Goal: Task Accomplishment & Management: Use online tool/utility

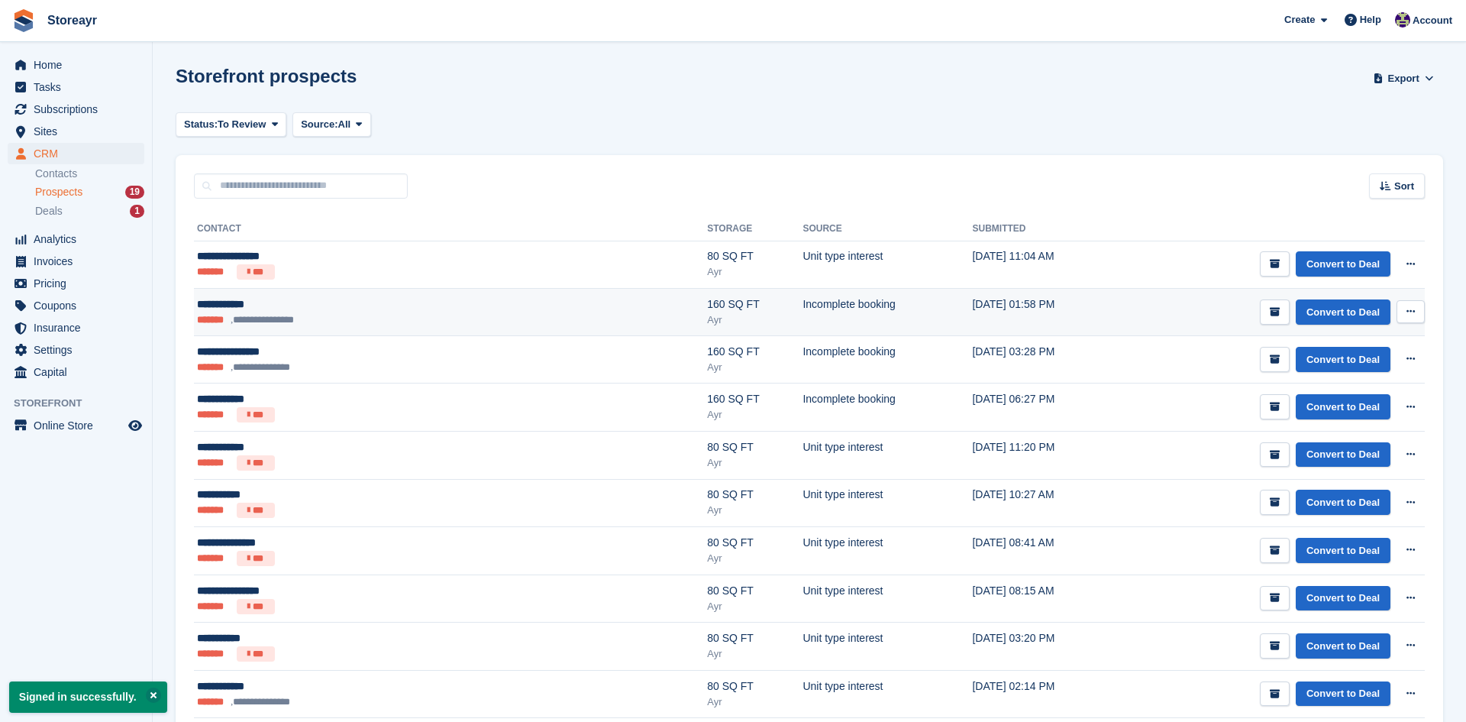
click at [1408, 313] on icon at bounding box center [1411, 311] width 8 height 10
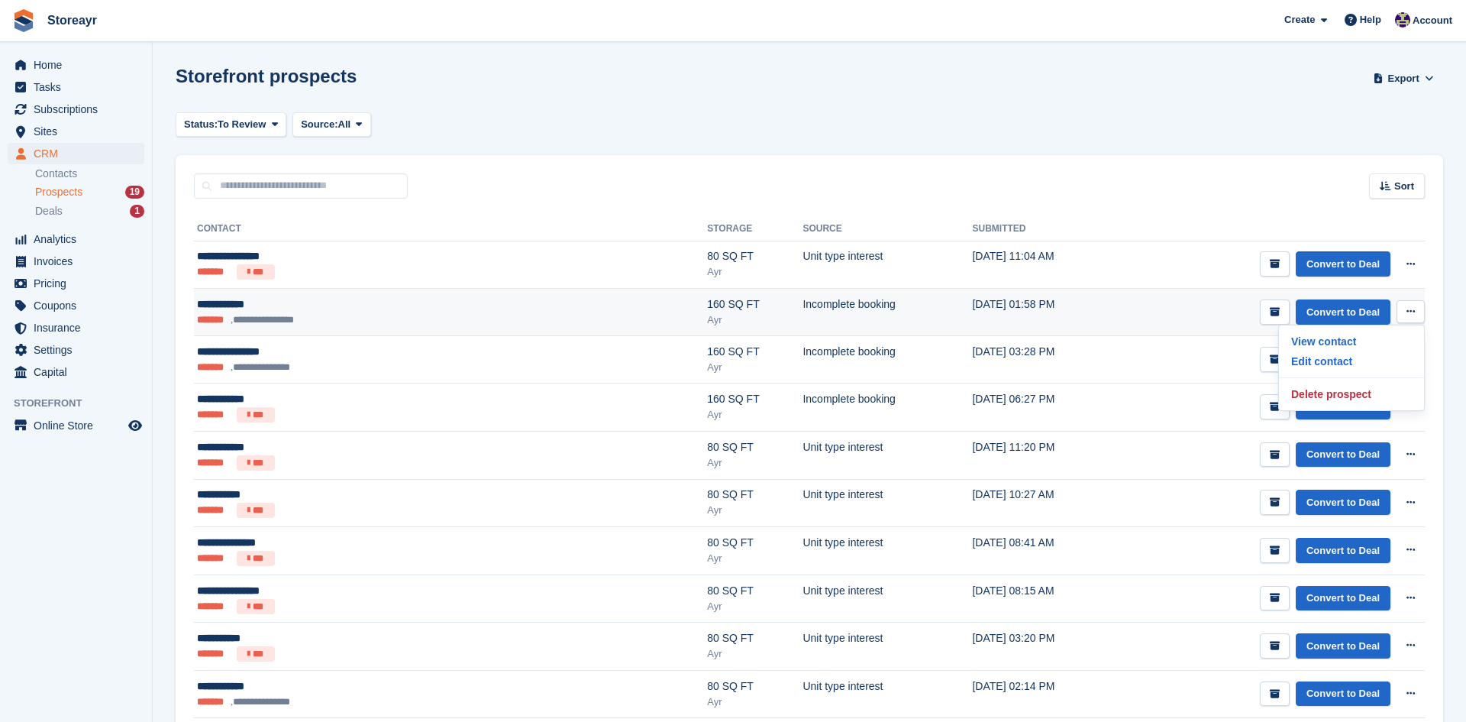
click at [1408, 313] on icon at bounding box center [1411, 311] width 8 height 10
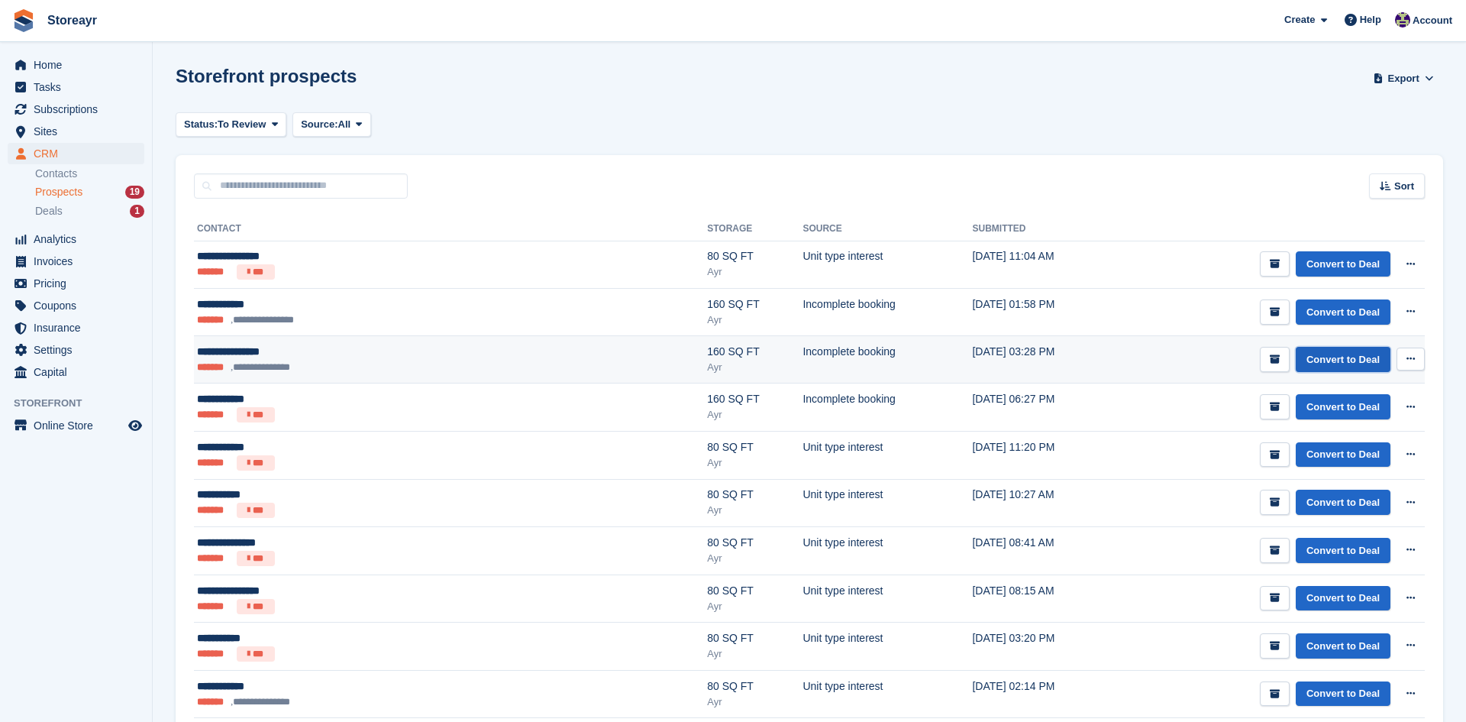
click at [1366, 363] on link "Convert to Deal" at bounding box center [1343, 359] width 95 height 25
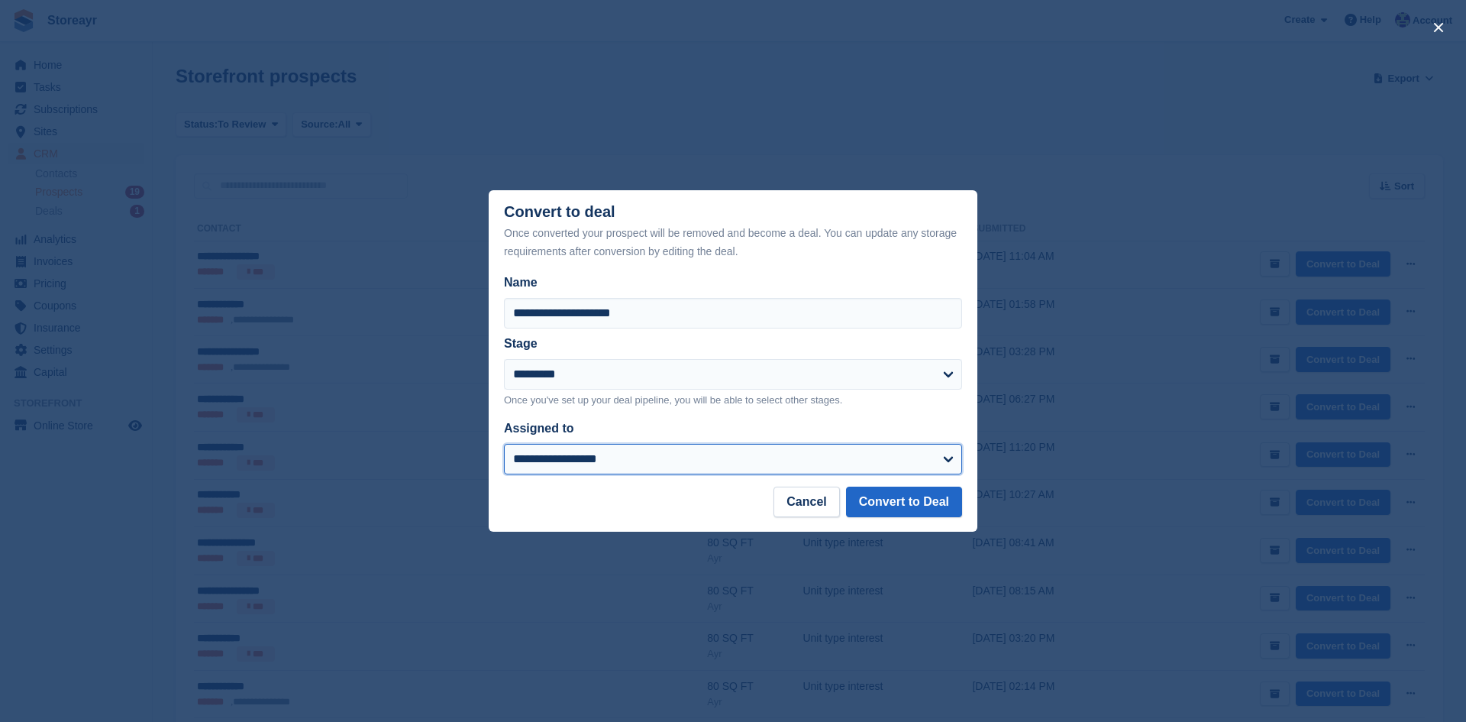
click at [947, 461] on select "**********" at bounding box center [733, 459] width 458 height 31
click at [1040, 445] on div "close" at bounding box center [733, 361] width 1466 height 722
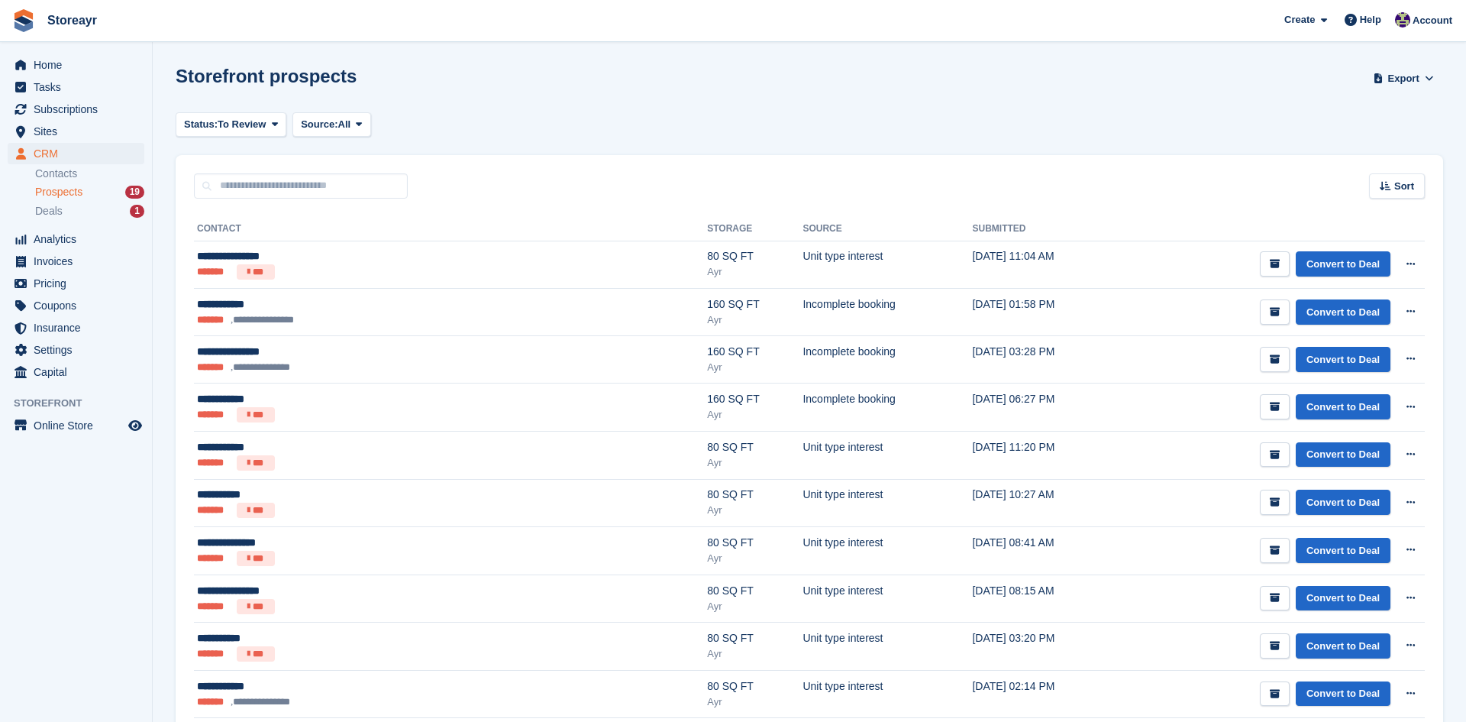
click at [1327, 165] on div "Sort Sort by Date submitted Submitted (oldest first) Submitted (newest first)" at bounding box center [810, 177] width 1268 height 44
click at [47, 115] on span "Subscriptions" at bounding box center [80, 109] width 92 height 21
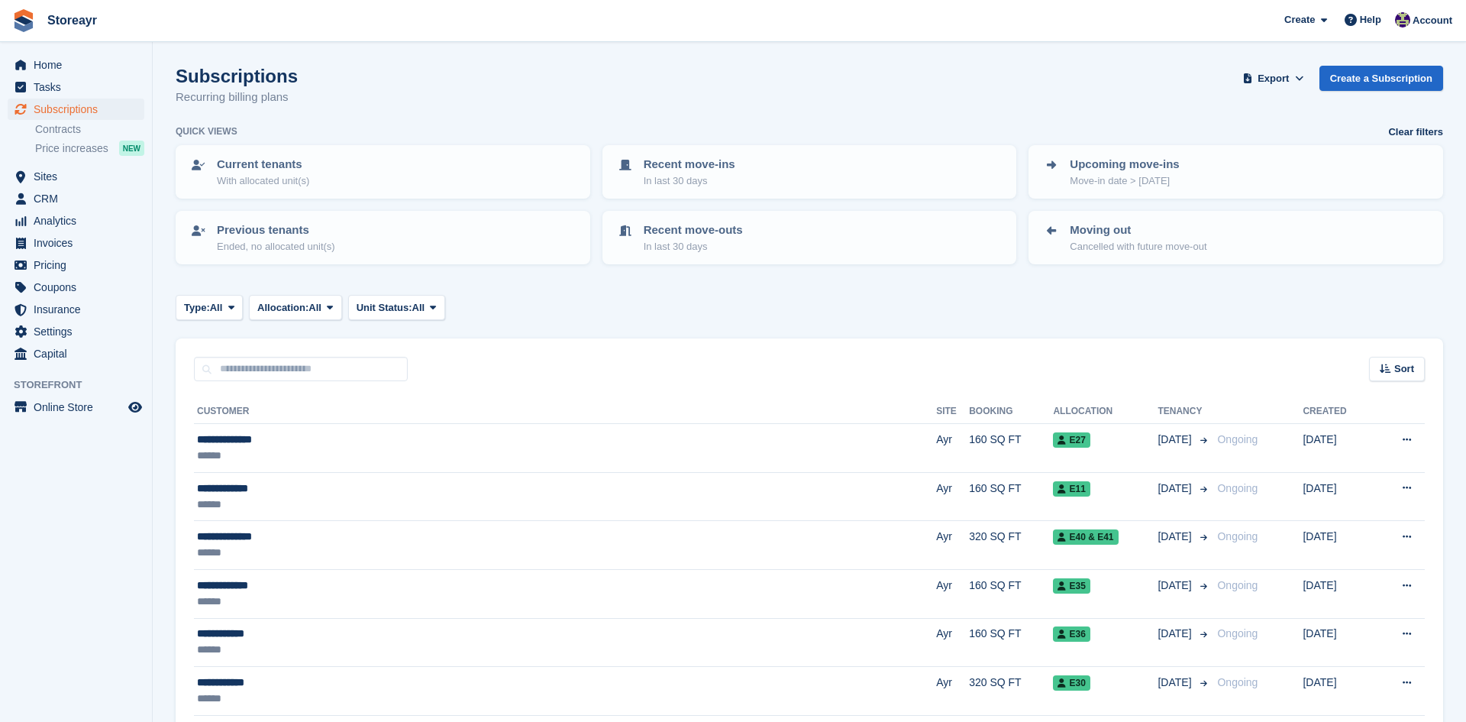
click at [1088, 308] on div "Type: All All Upcoming Previous Active Ending Allocation: All All Allocated Una…" at bounding box center [810, 307] width 1268 height 25
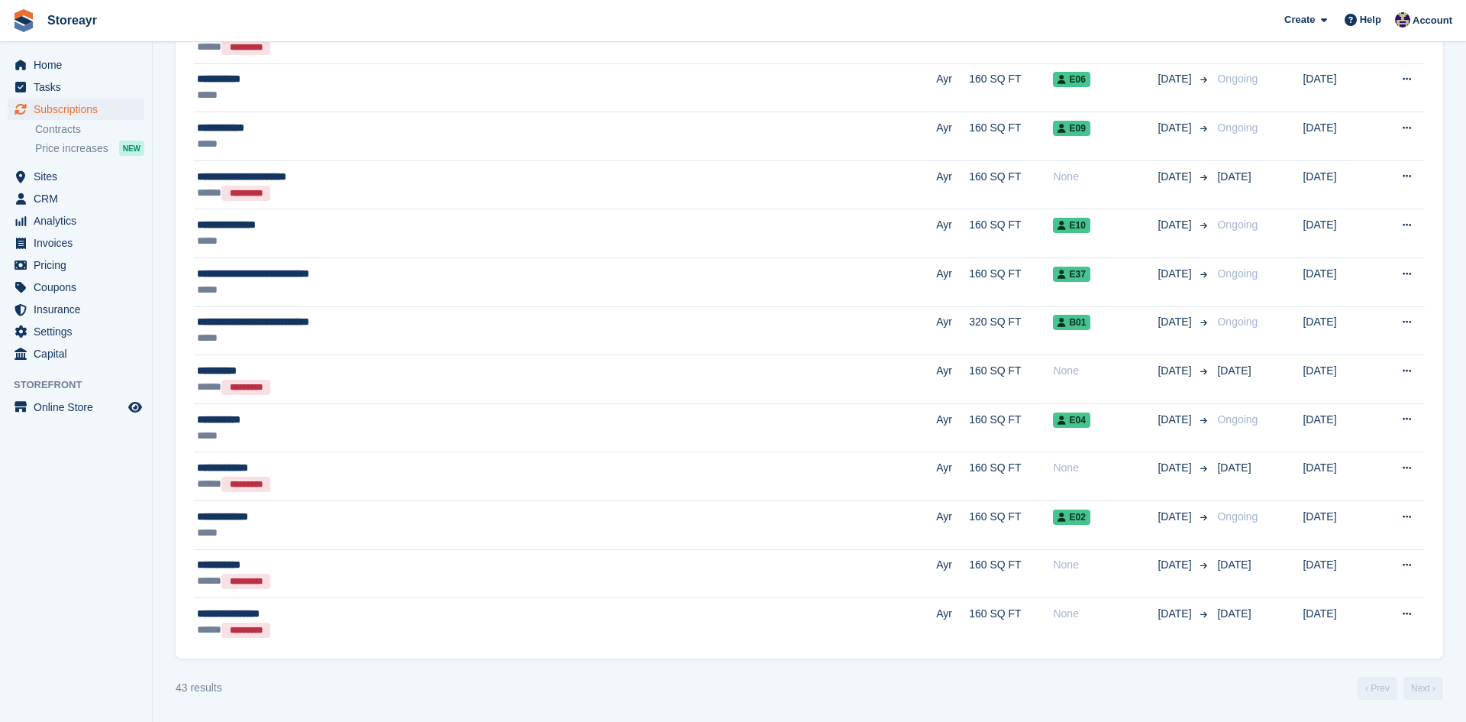
scroll to position [1867, 0]
